Goal: Task Accomplishment & Management: Manage account settings

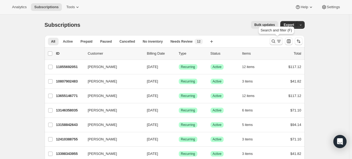
click at [273, 40] on icon "Search and filter results" at bounding box center [273, 41] width 5 height 5
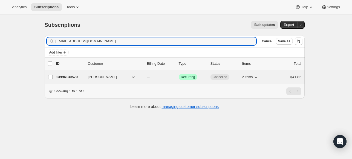
type input "[EMAIL_ADDRESS][DOMAIN_NAME]"
click at [63, 74] on div "13996130579 [PERSON_NAME] --- Success Recurring Cancelled 2 items $41.82" at bounding box center [178, 77] width 245 height 8
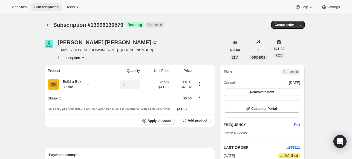
click at [45, 4] on button "Subscriptions" at bounding box center [46, 7] width 31 height 8
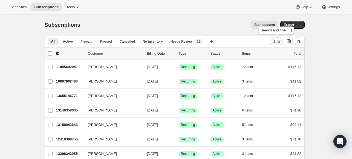
click at [276, 44] on button "Search and filter results" at bounding box center [276, 42] width 13 height 8
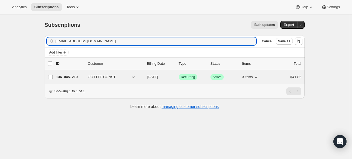
type input "[EMAIL_ADDRESS][DOMAIN_NAME]"
click at [69, 75] on p "13610451219" at bounding box center [69, 77] width 27 height 5
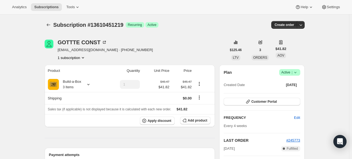
click at [299, 72] on span "Success Active |" at bounding box center [289, 72] width 21 height 7
click at [291, 91] on span "Cancel subscription" at bounding box center [289, 92] width 31 height 4
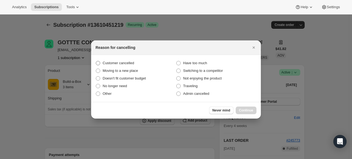
click at [127, 64] on span "Customer cancelled" at bounding box center [119, 63] width 32 height 4
click at [96, 61] on input "Customer cancelled" at bounding box center [96, 61] width 0 height 0
radio input "true"
click at [243, 112] on span "Continue" at bounding box center [246, 110] width 14 height 4
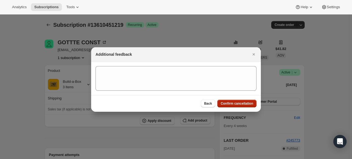
click at [230, 103] on span "Confirm cancellation" at bounding box center [237, 104] width 33 height 4
